Goal: Task Accomplishment & Management: Manage account settings

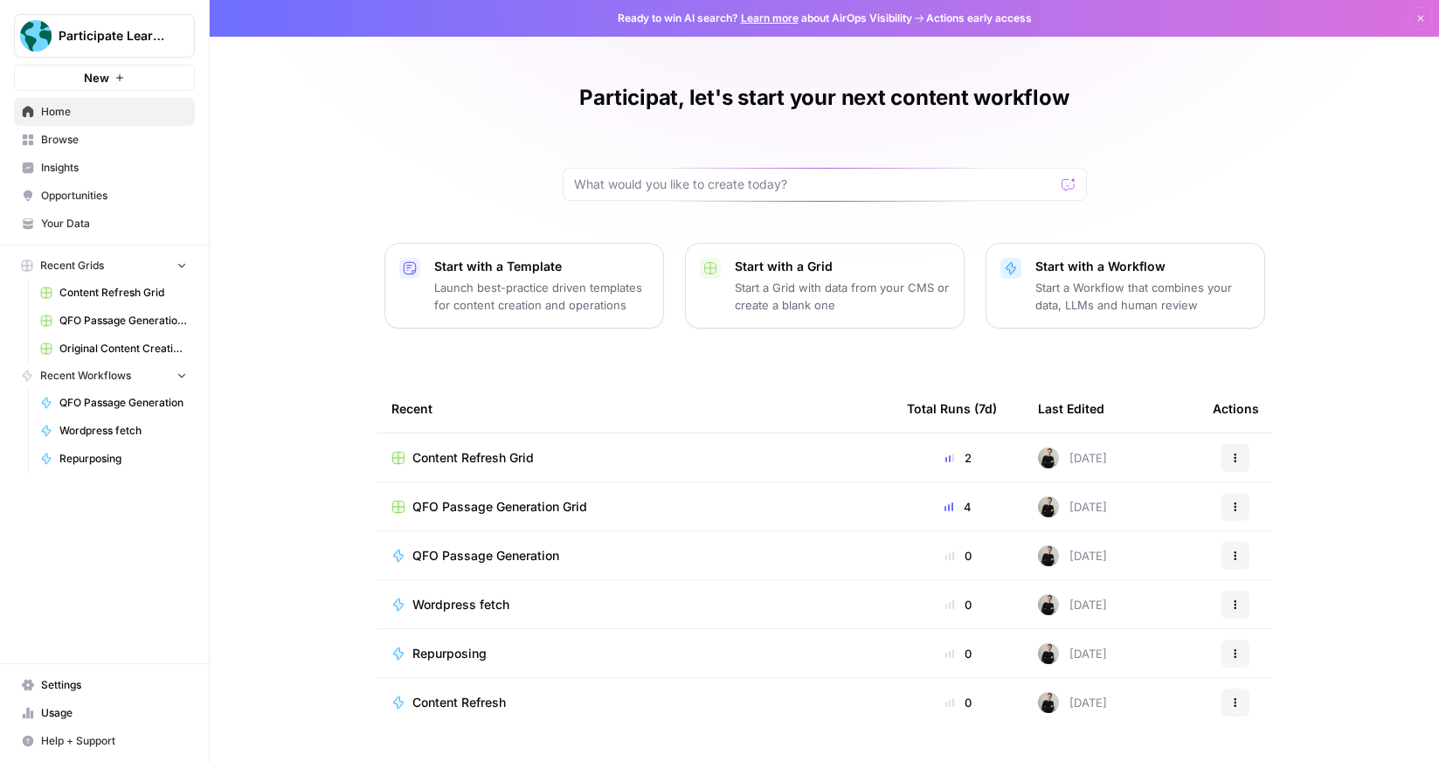
click at [76, 222] on span "Your Data" at bounding box center [114, 224] width 146 height 16
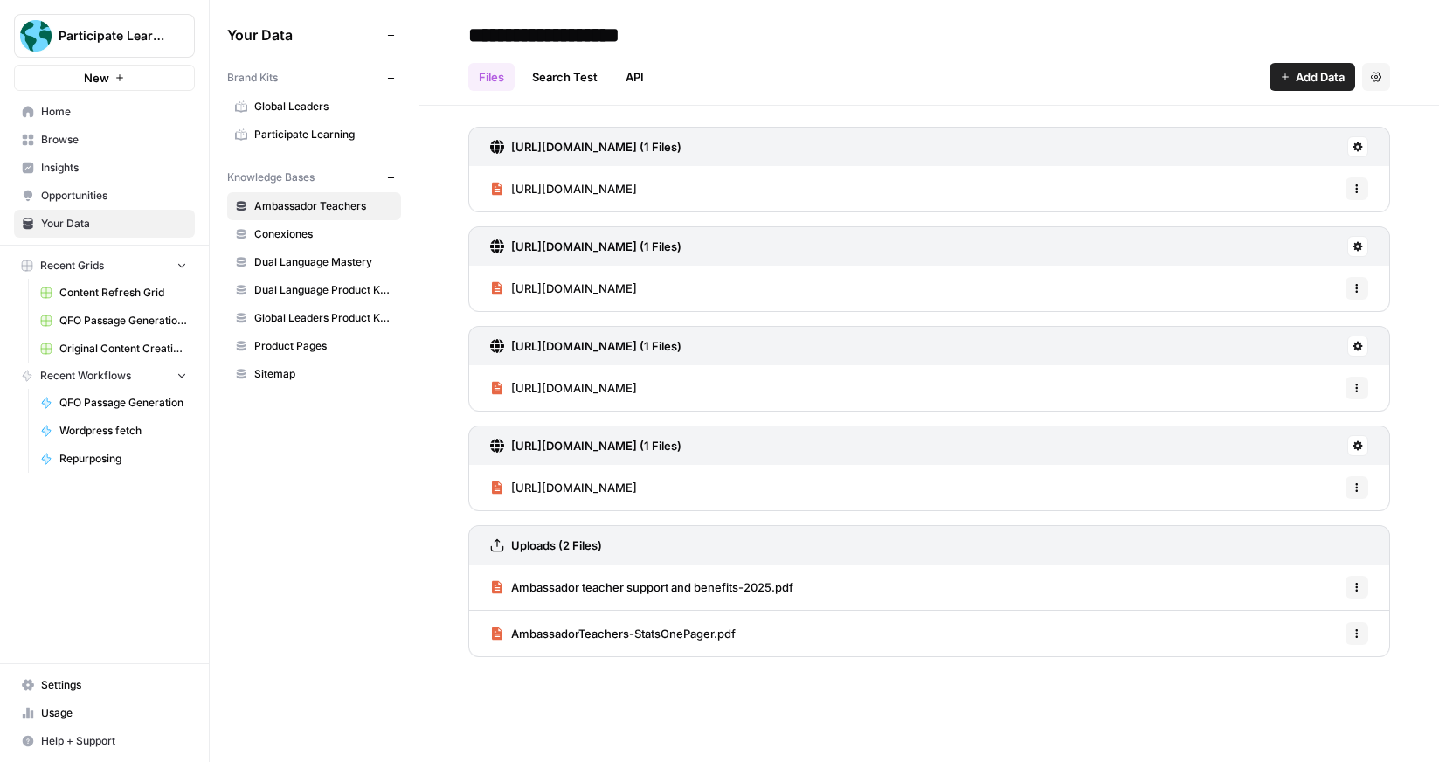
click at [93, 683] on span "Settings" at bounding box center [114, 685] width 146 height 16
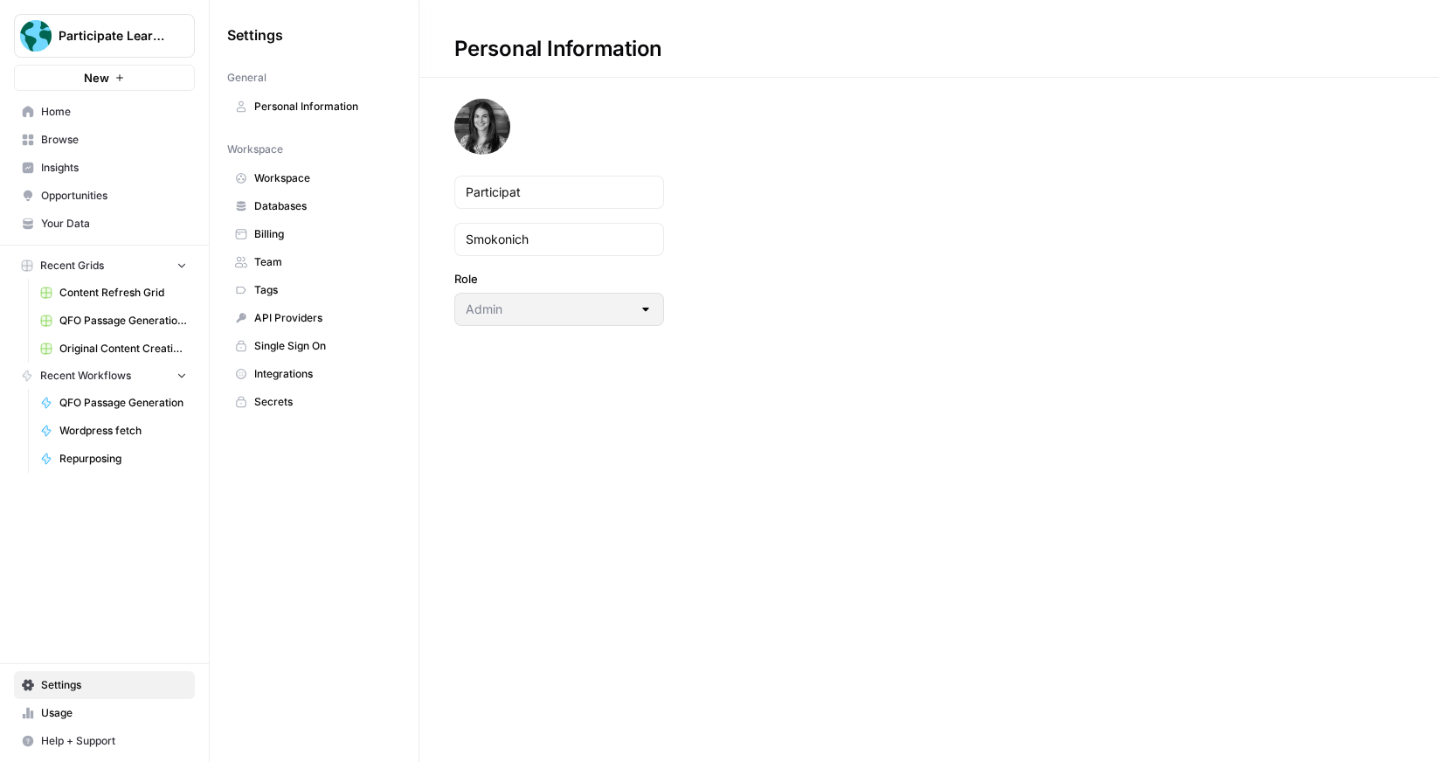
click at [279, 360] on link "Integrations" at bounding box center [314, 374] width 174 height 28
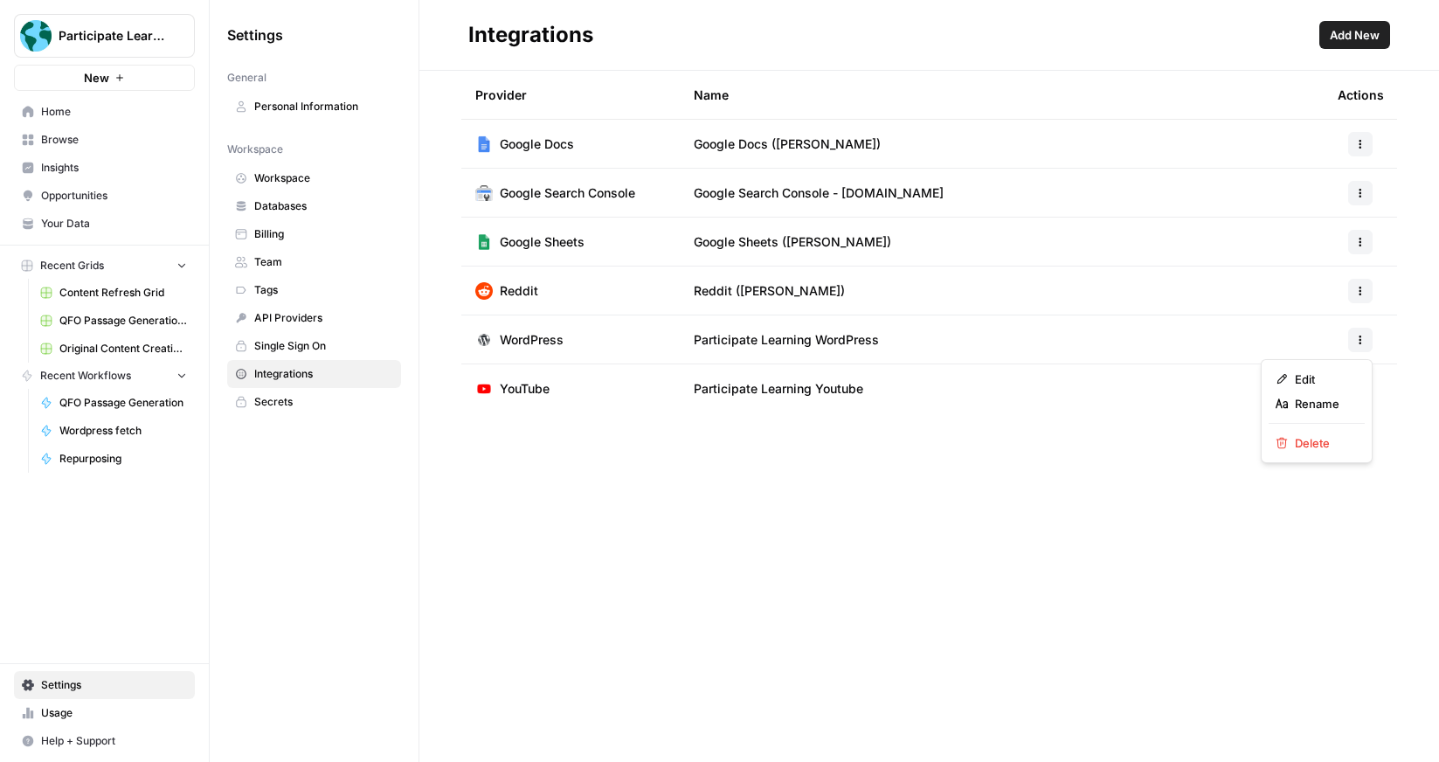
click at [1363, 341] on icon "button" at bounding box center [1360, 340] width 10 height 10
click at [1332, 378] on span "Edit" at bounding box center [1322, 378] width 56 height 17
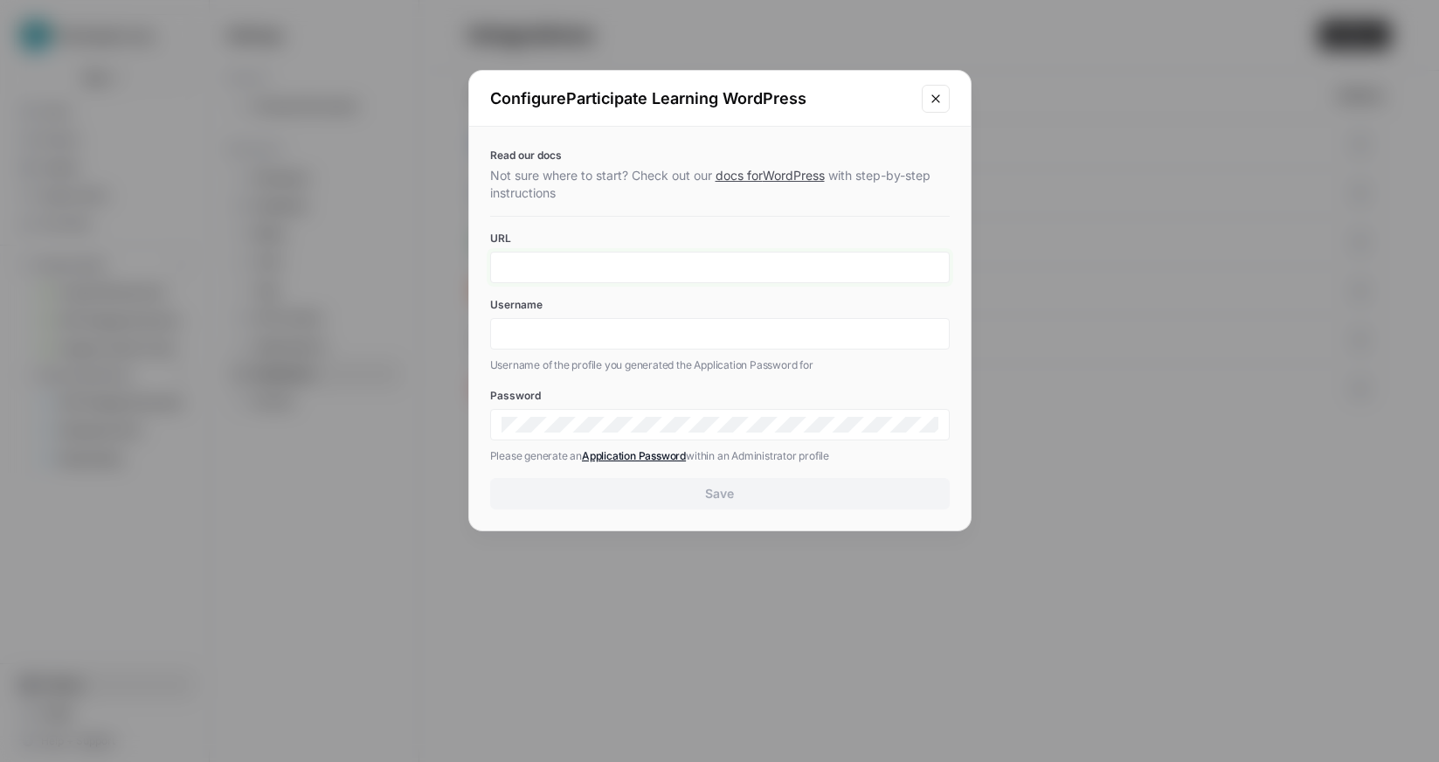
click at [582, 266] on input "URL" at bounding box center [719, 267] width 437 height 16
click at [808, 132] on div "Read our docs Not sure where to start? Check out our docs for WordPress with st…" at bounding box center [719, 329] width 501 height 404
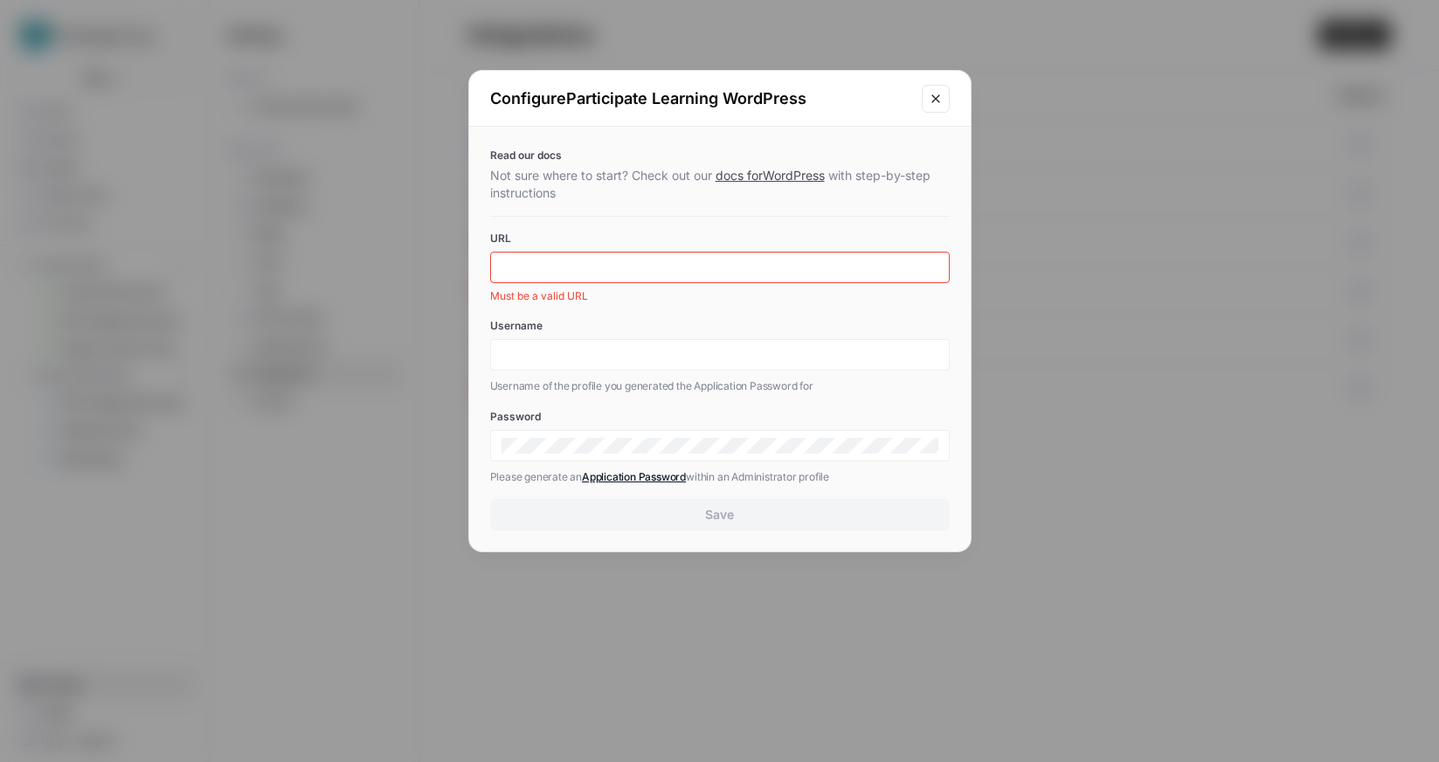
drag, startPoint x: 940, startPoint y: 100, endPoint x: 962, endPoint y: 122, distance: 30.9
click at [940, 100] on icon "Close modal" at bounding box center [935, 99] width 14 height 14
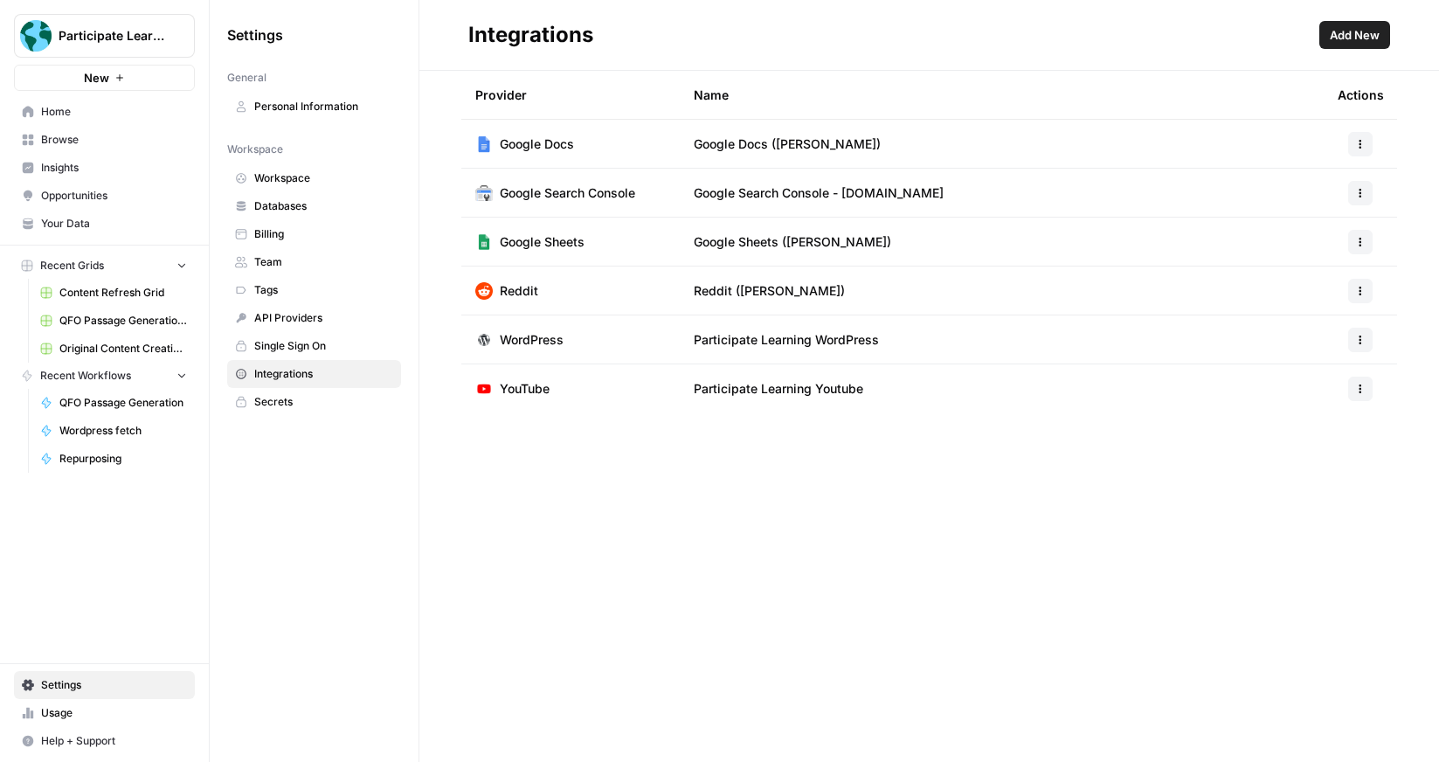
click at [1358, 335] on icon "button" at bounding box center [1360, 340] width 10 height 10
click at [1336, 376] on span "Edit" at bounding box center [1322, 378] width 56 height 17
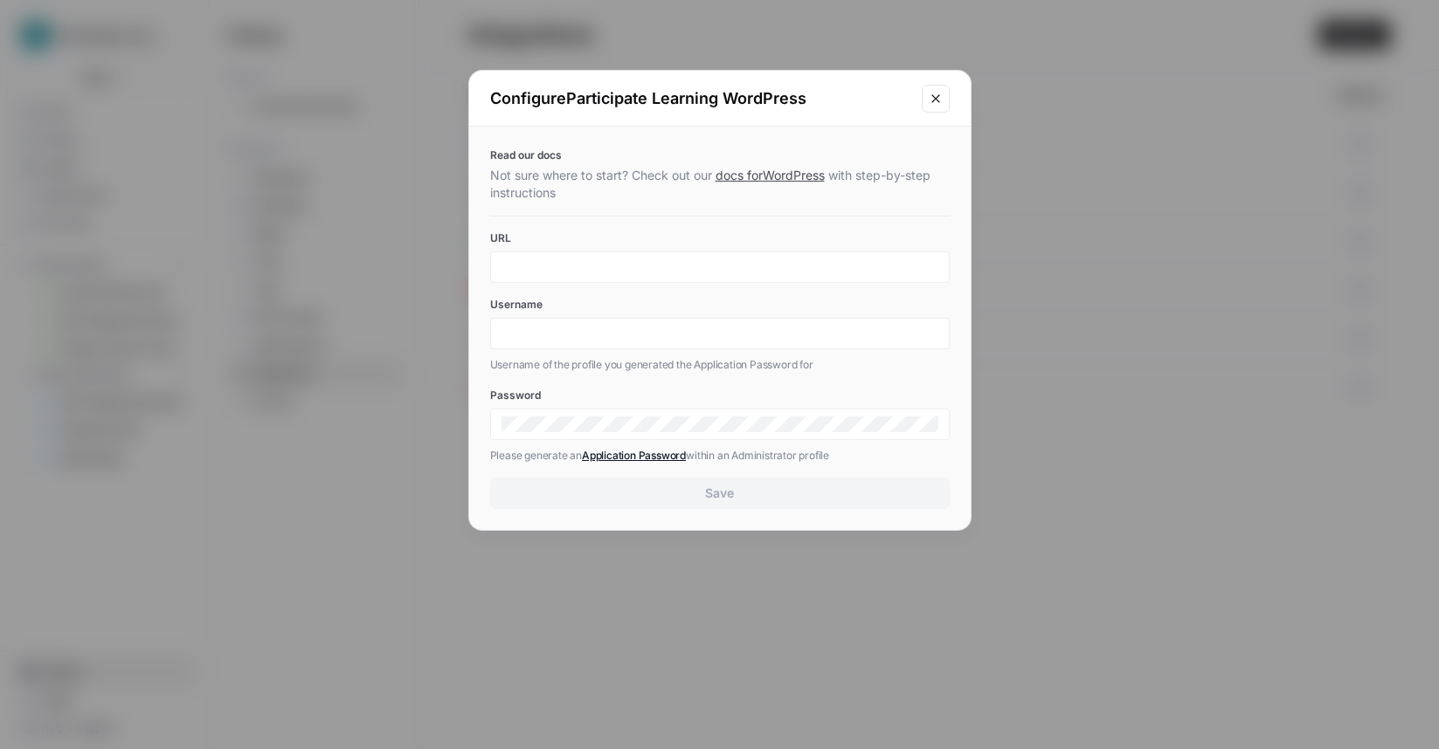
click at [624, 277] on div at bounding box center [719, 267] width 459 height 31
click at [612, 266] on input "URL" at bounding box center [719, 267] width 437 height 16
paste input "[URL][DOMAIN_NAME]"
type input "[URL][DOMAIN_NAME]"
click at [830, 208] on div "Read our docs Not sure where to start? Check out our docs for WordPress with st…" at bounding box center [719, 329] width 501 height 404
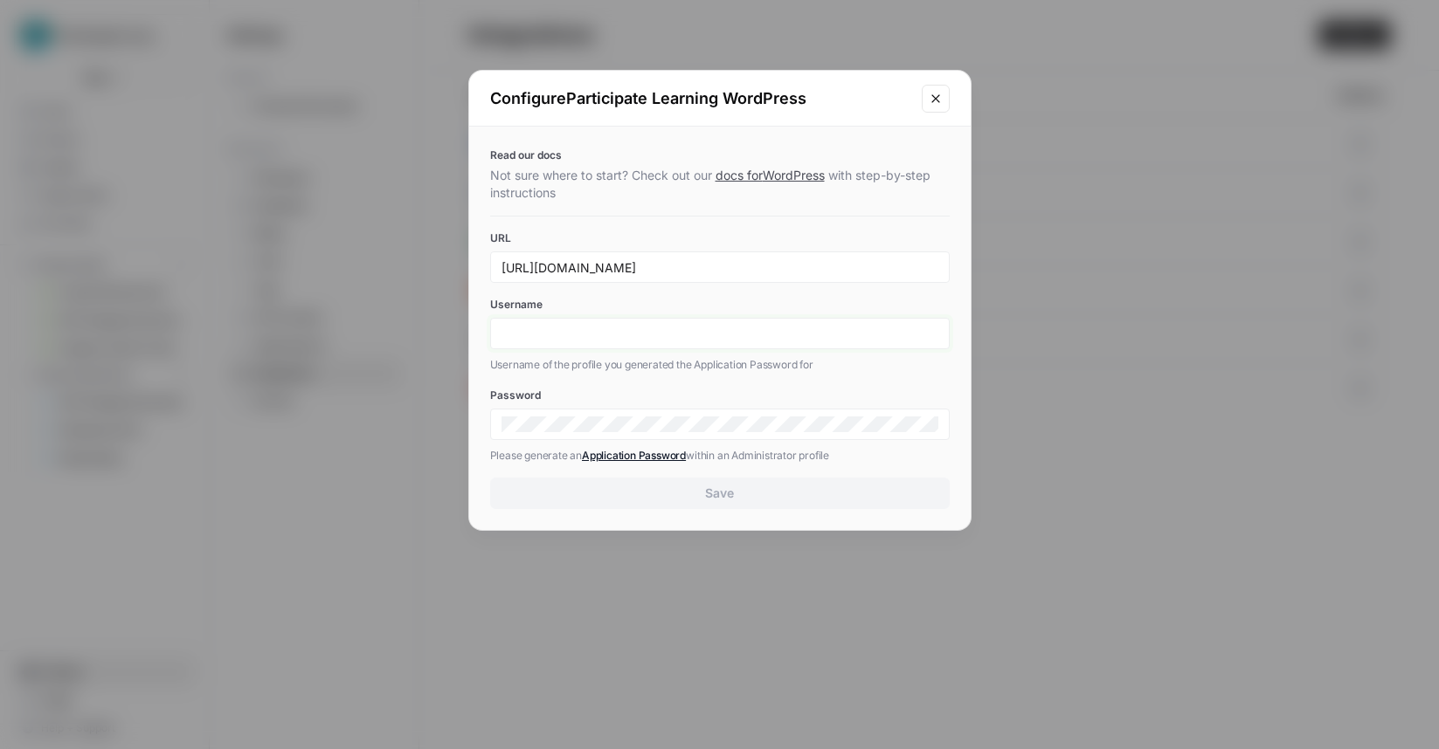
click at [795, 337] on input "Username" at bounding box center [719, 334] width 437 height 16
type input "[PERSON_NAME][EMAIL_ADDRESS][DOMAIN_NAME]"
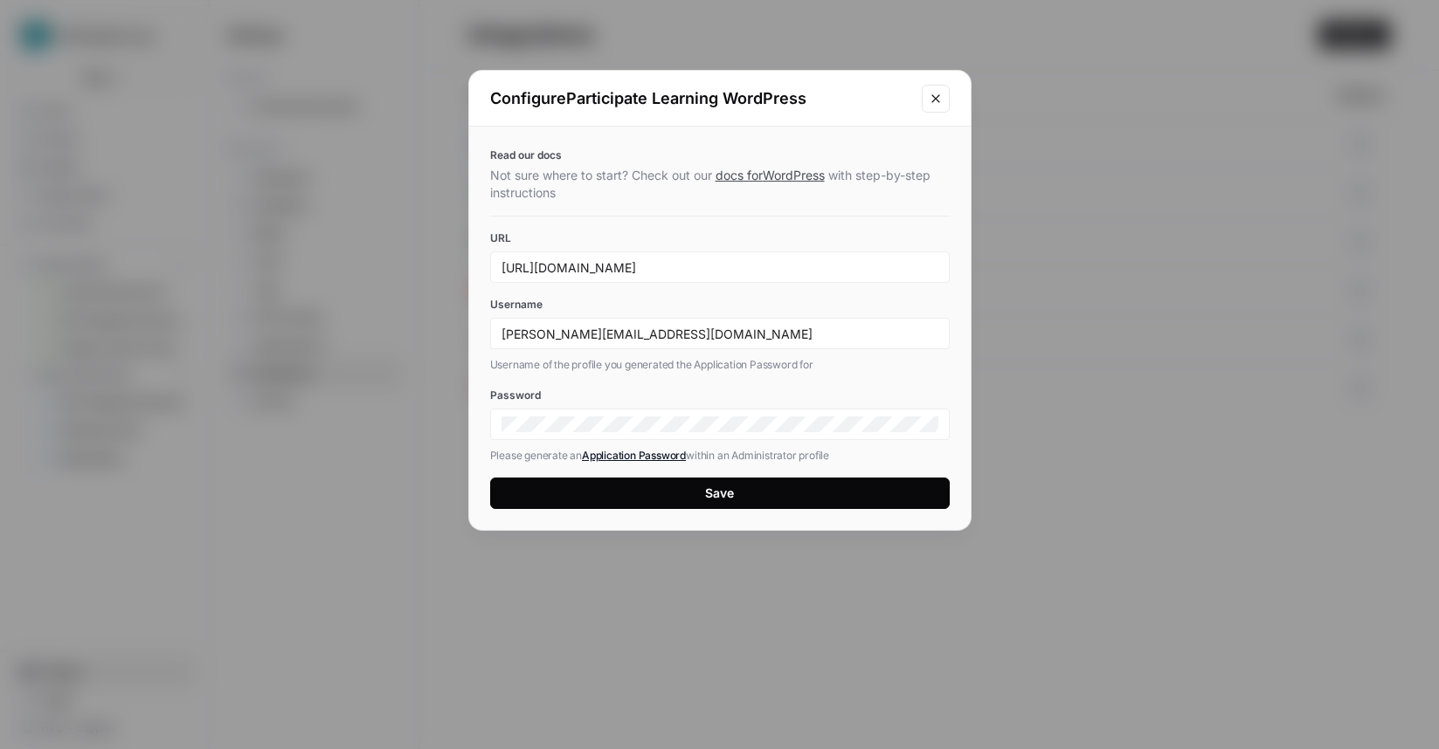
click at [749, 490] on button "Save" at bounding box center [719, 493] width 459 height 31
